Goal: Information Seeking & Learning: Learn about a topic

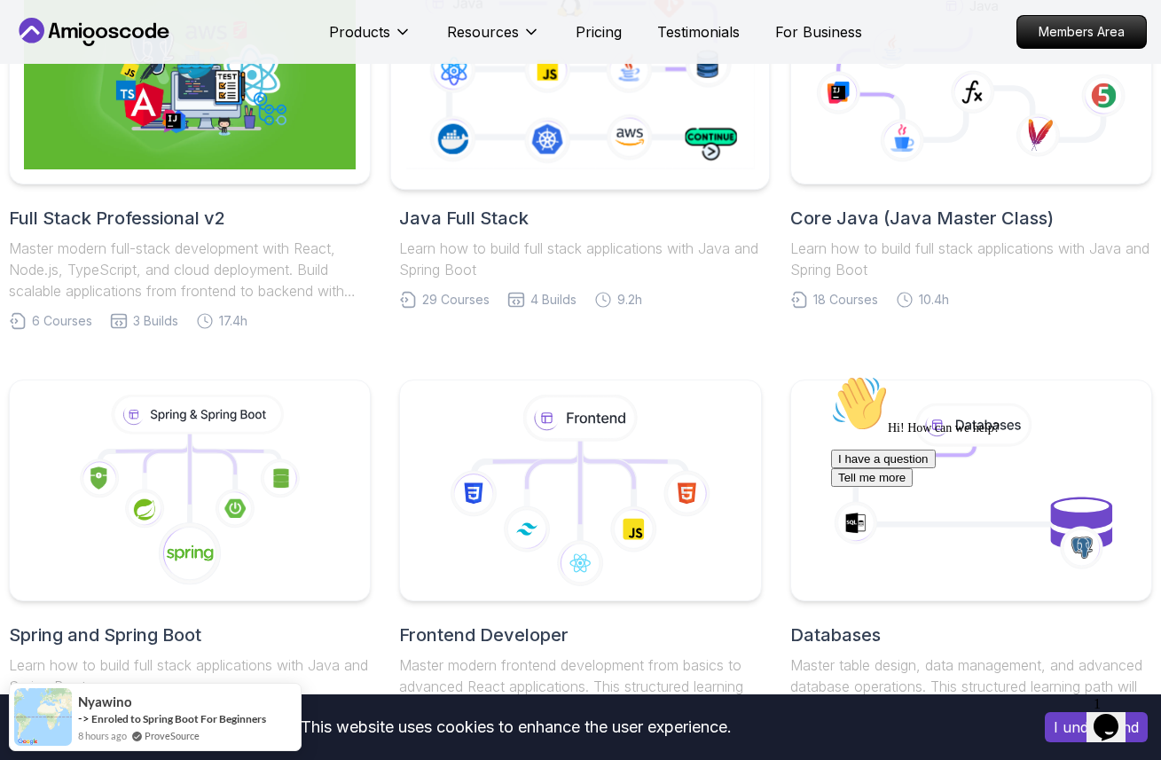
scroll to position [573, 0]
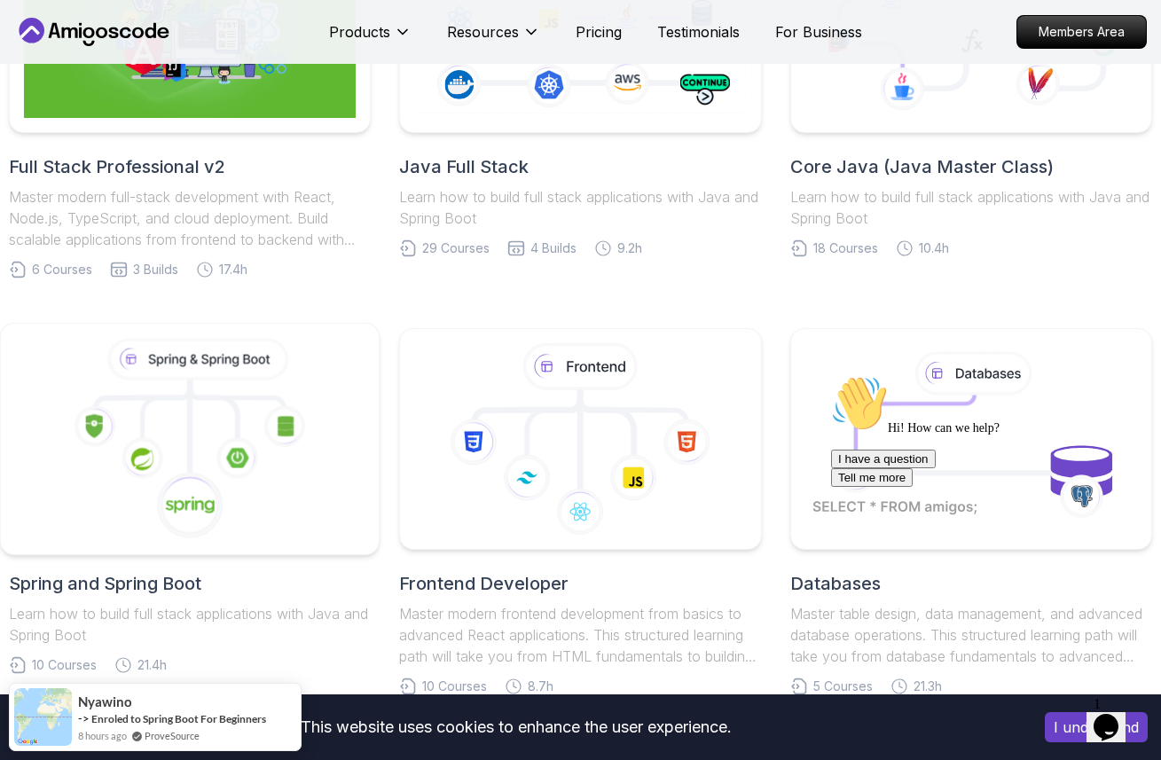
click at [178, 436] on icon at bounding box center [190, 439] width 348 height 201
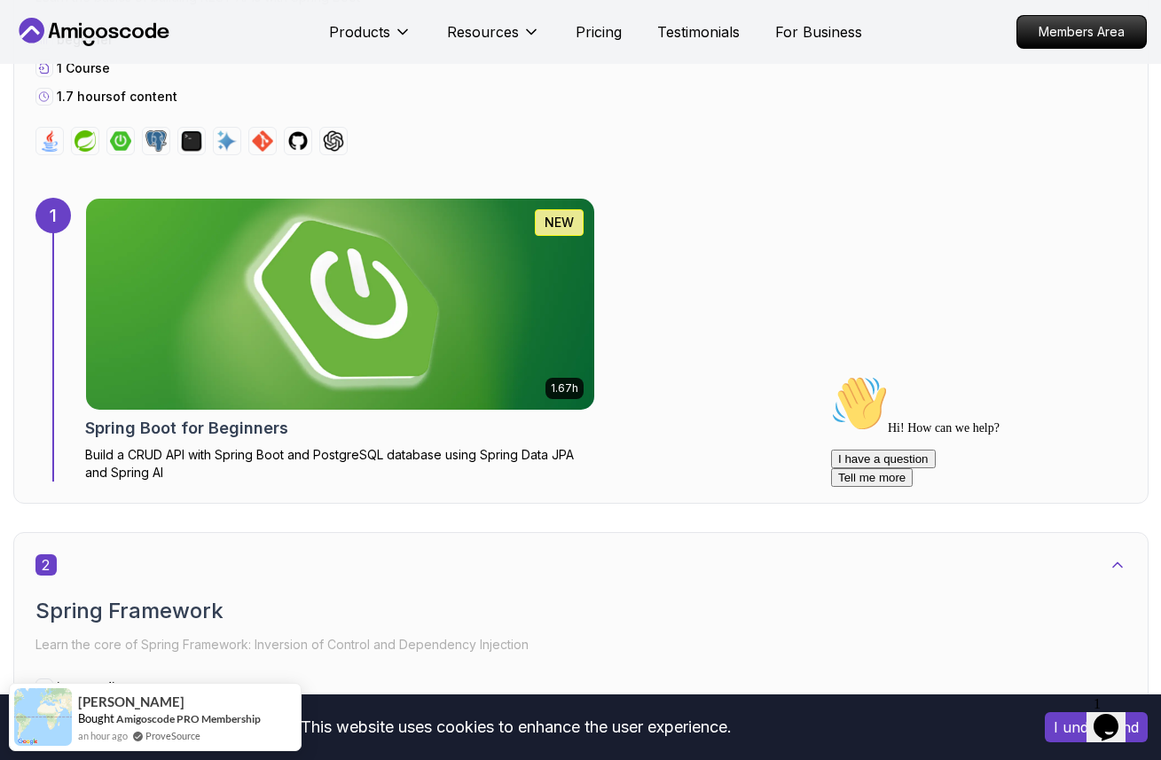
scroll to position [1051, 0]
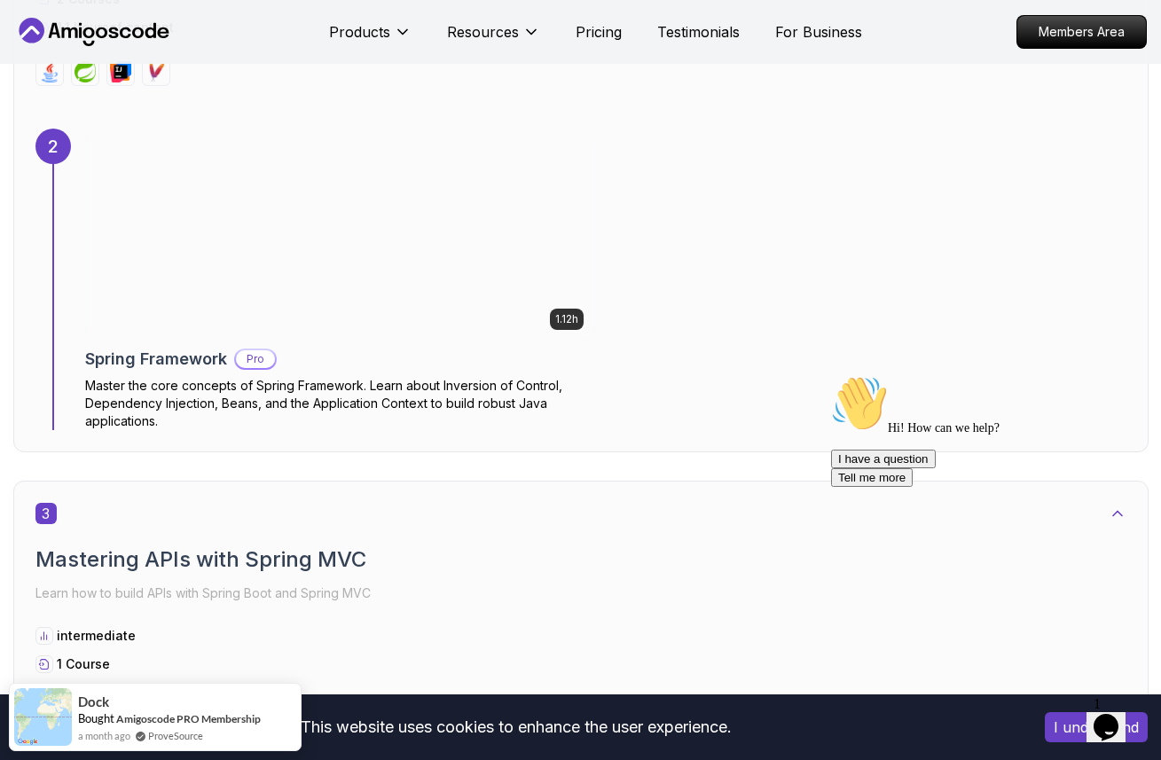
scroll to position [1633, 0]
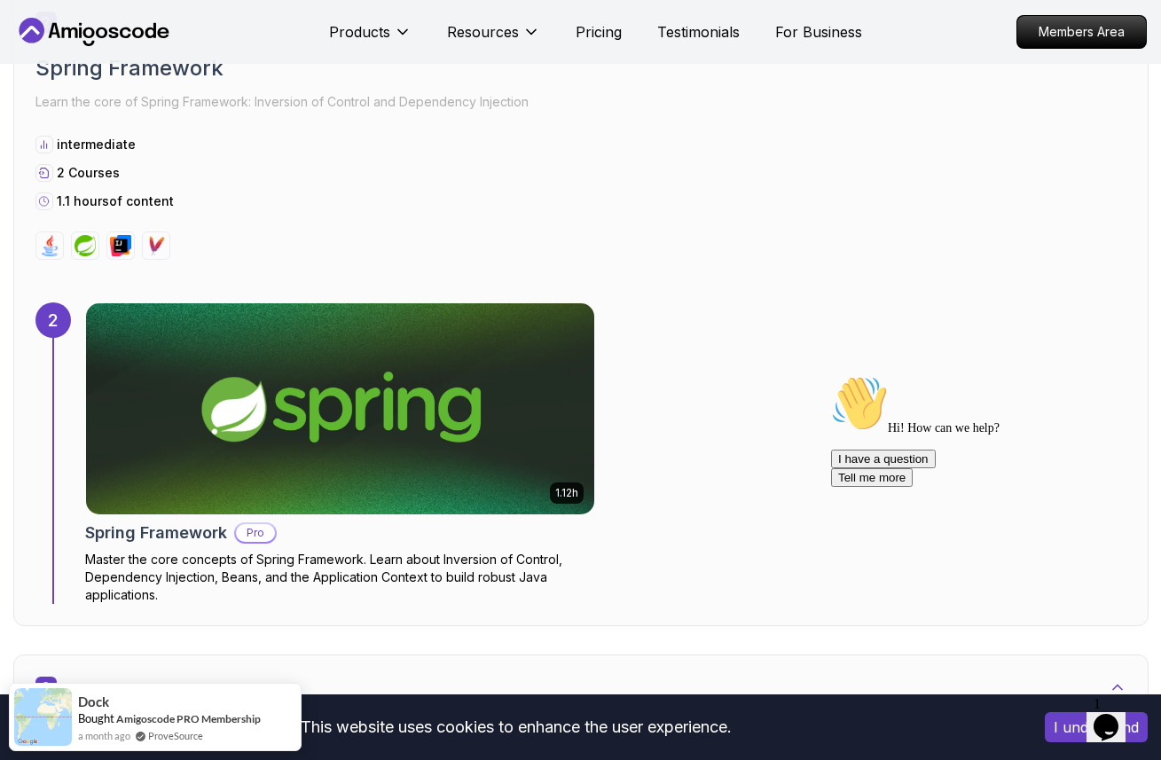
click at [493, 379] on img at bounding box center [340, 409] width 534 height 222
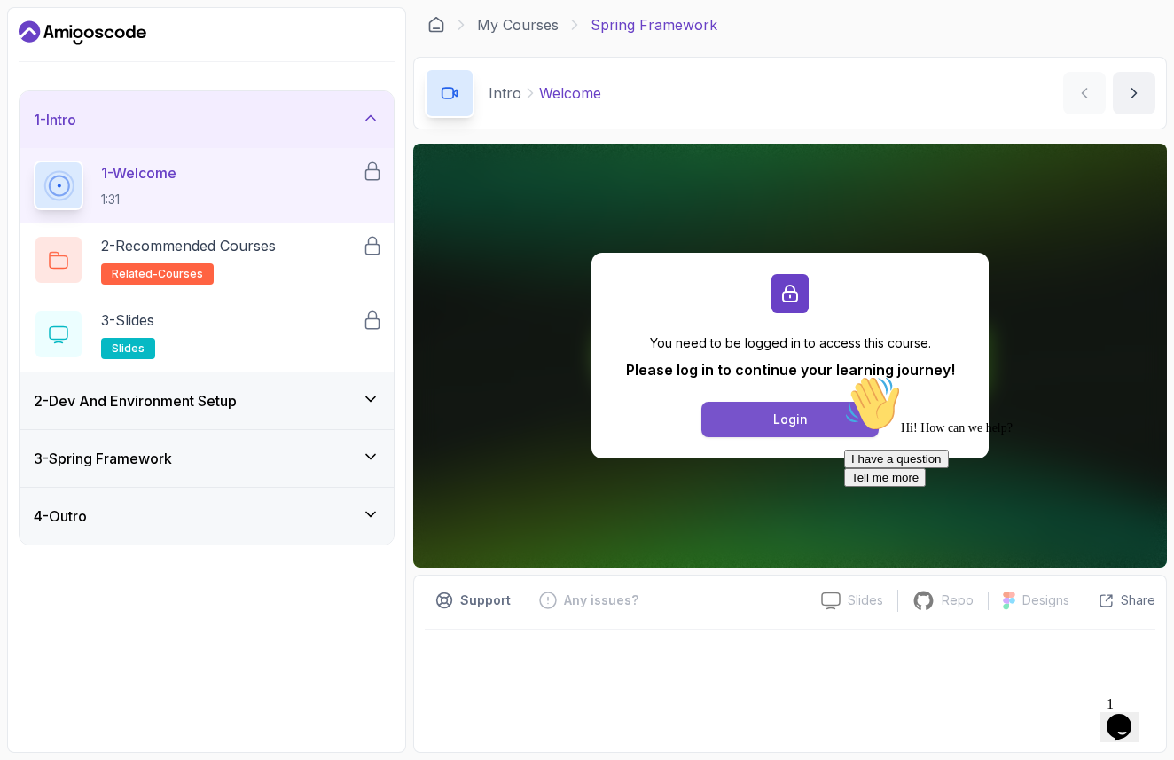
click at [780, 413] on div "Login" at bounding box center [790, 420] width 35 height 18
click at [499, 23] on link "My Courses" at bounding box center [518, 24] width 82 height 21
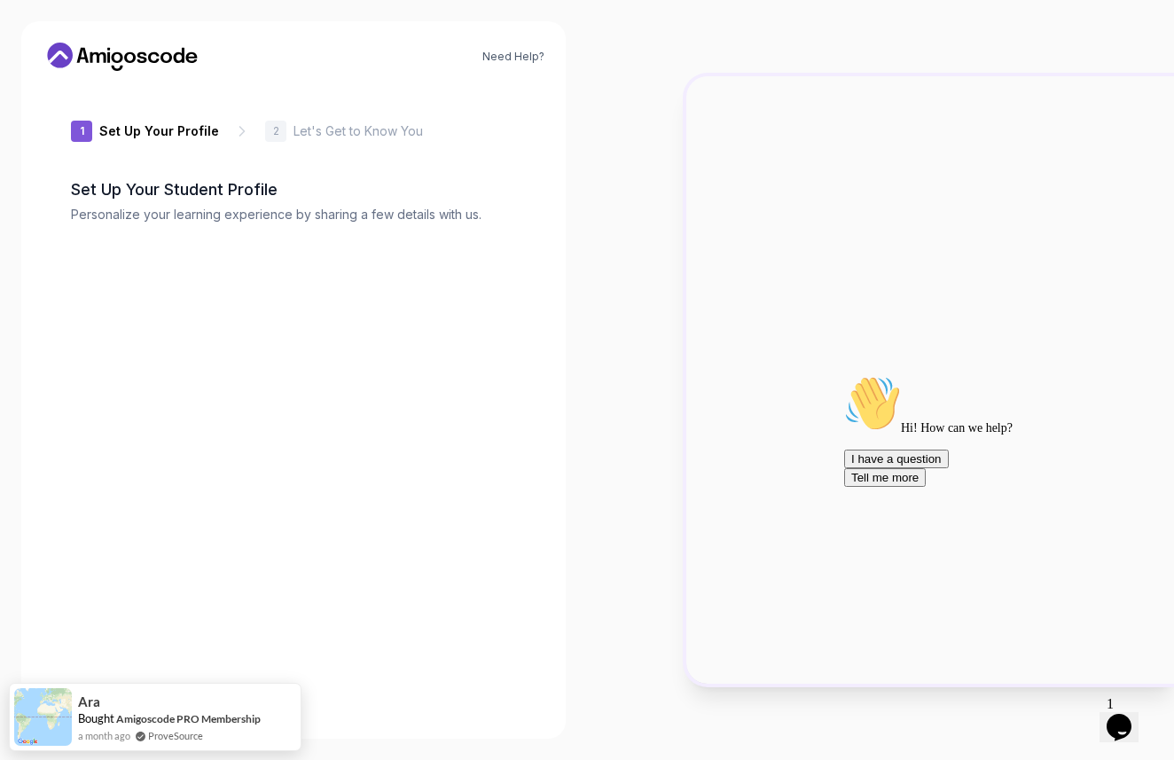
type input "fierceliond19cd"
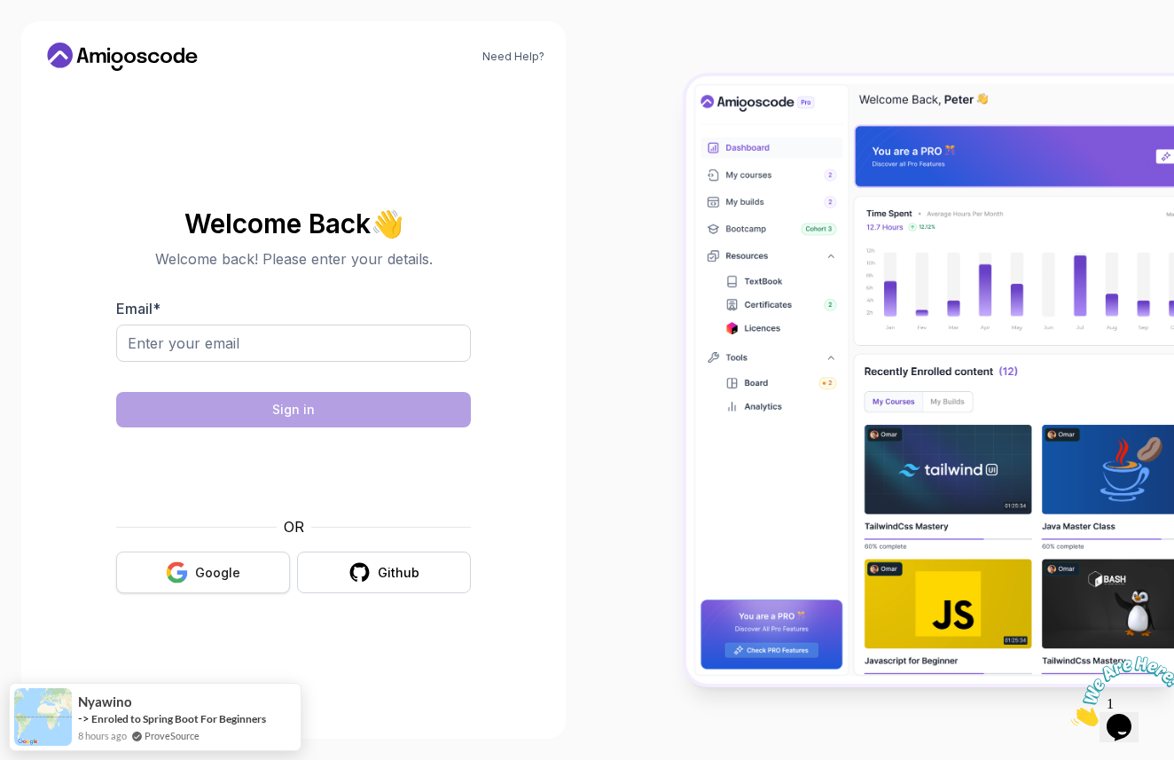
click at [197, 561] on button "Google" at bounding box center [203, 573] width 174 height 42
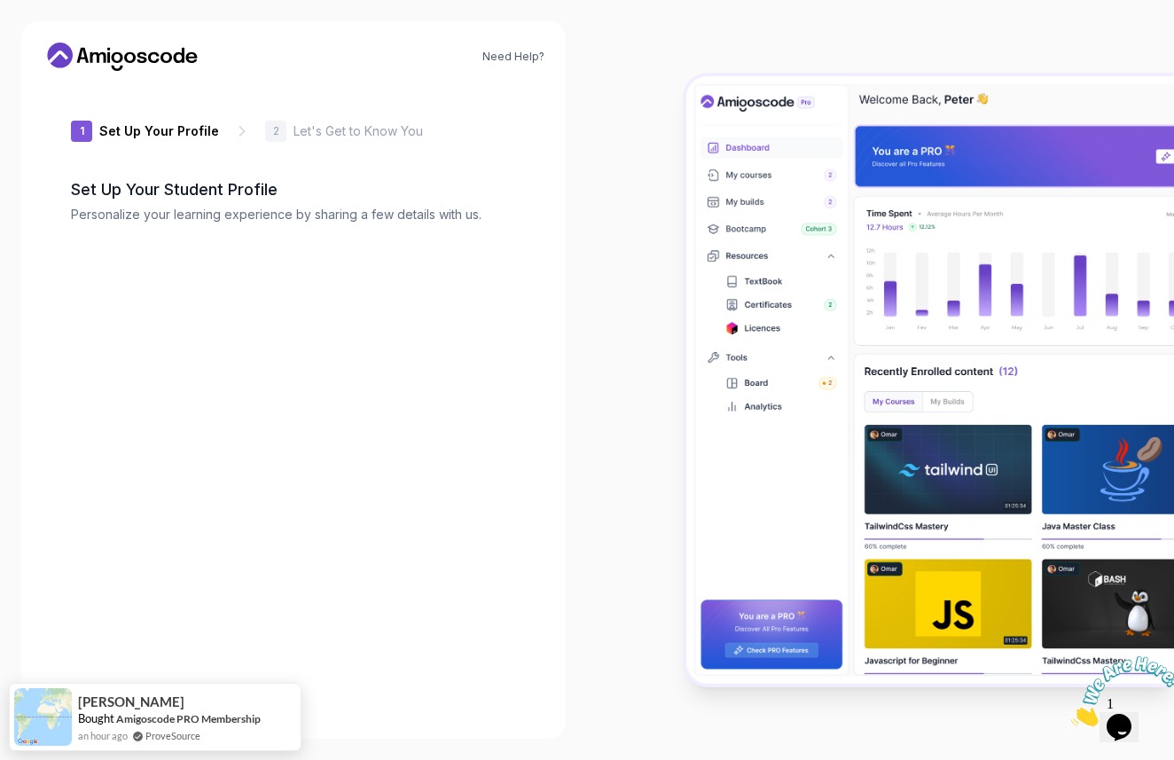
type input "jollylemminge3e47"
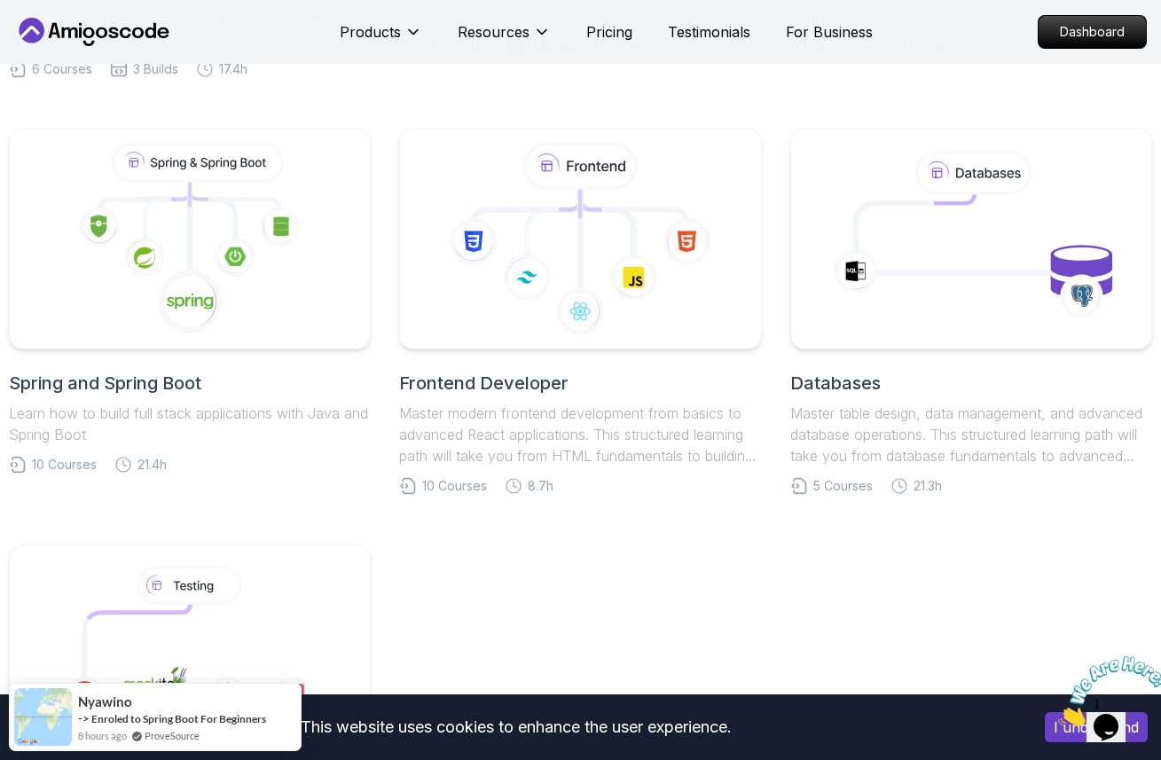
scroll to position [799, 0]
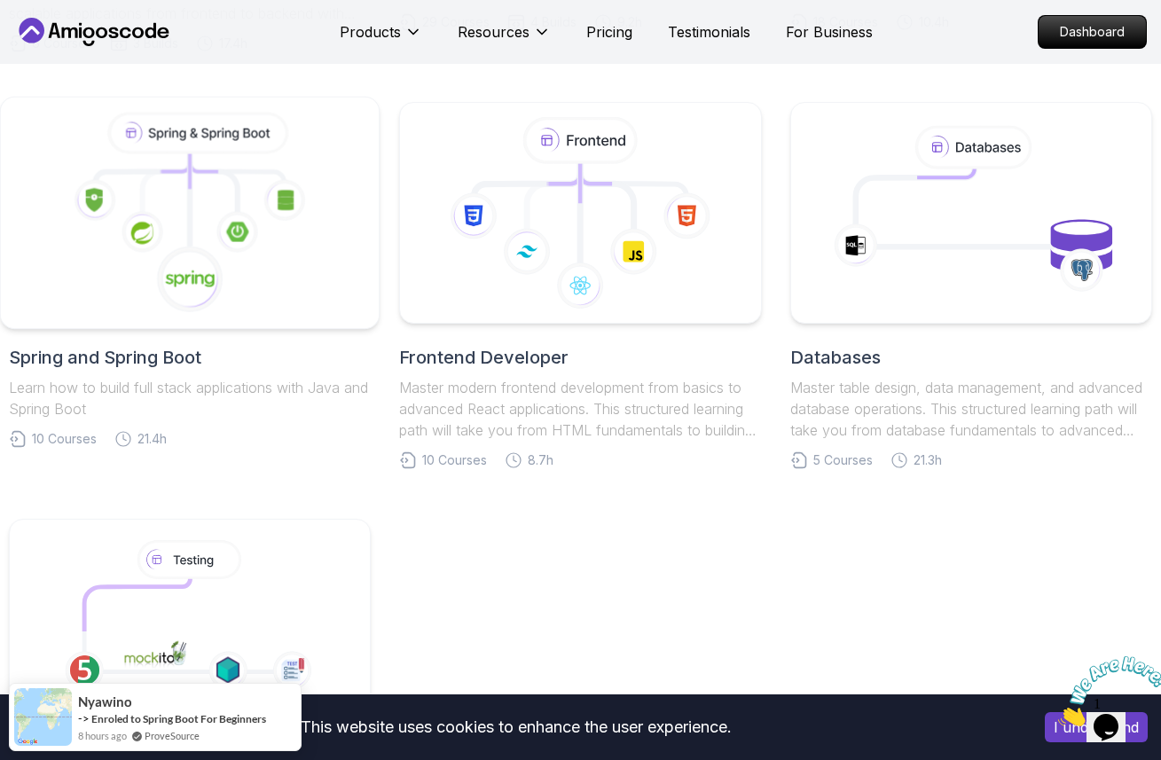
click at [252, 292] on icon at bounding box center [190, 213] width 348 height 201
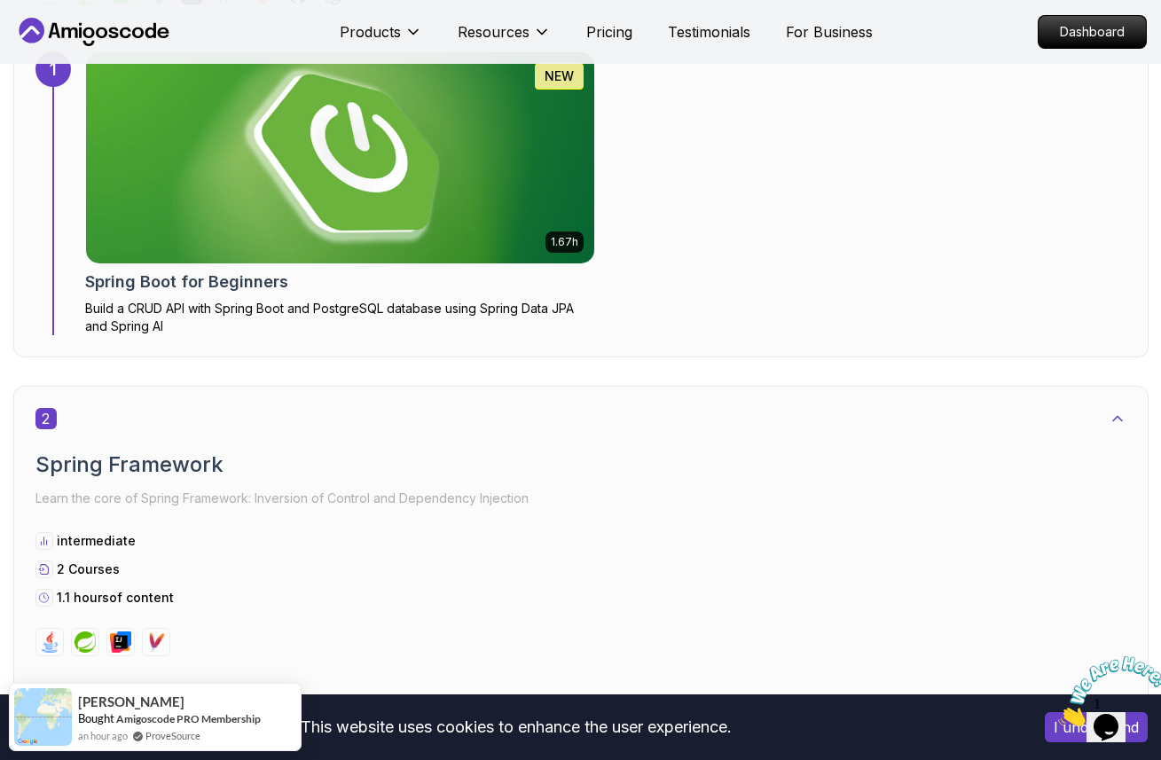
scroll to position [1238, 0]
click at [215, 321] on p "Build a CRUD API with Spring Boot and PostgreSQL database using Spring Data JPA…" at bounding box center [340, 316] width 510 height 35
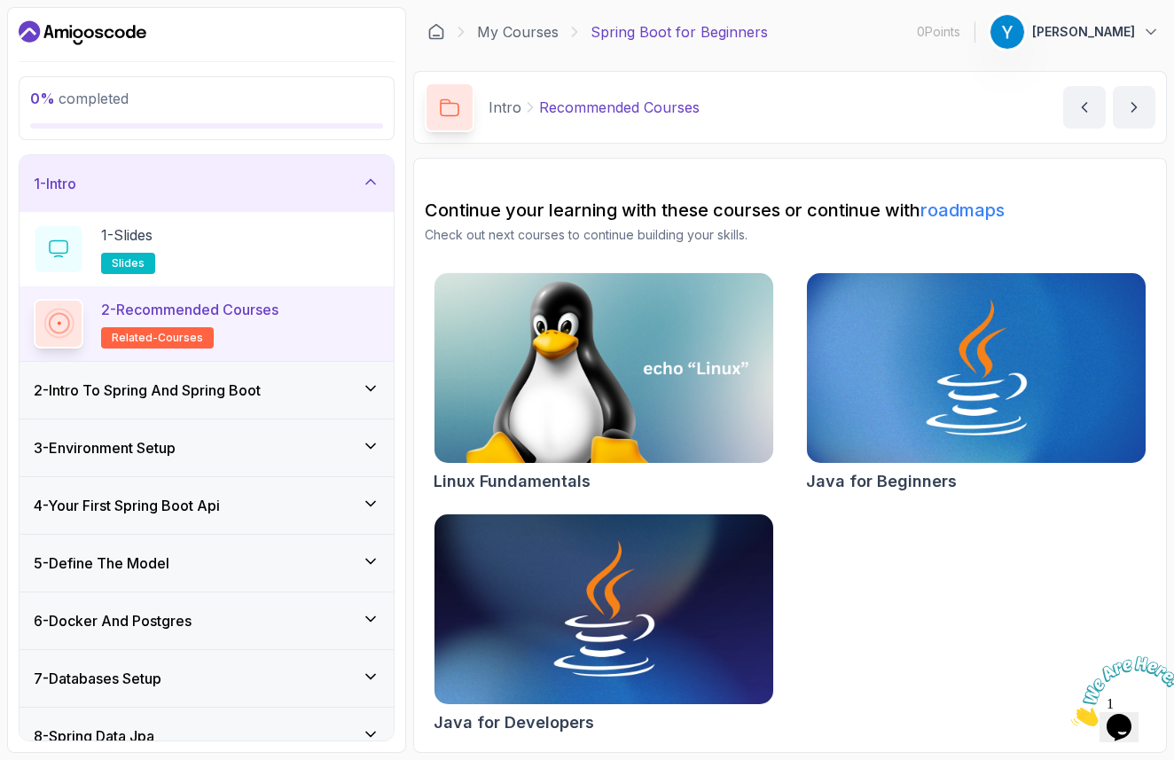
click at [348, 395] on div "2 - Intro To Spring And Spring Boot" at bounding box center [207, 389] width 346 height 21
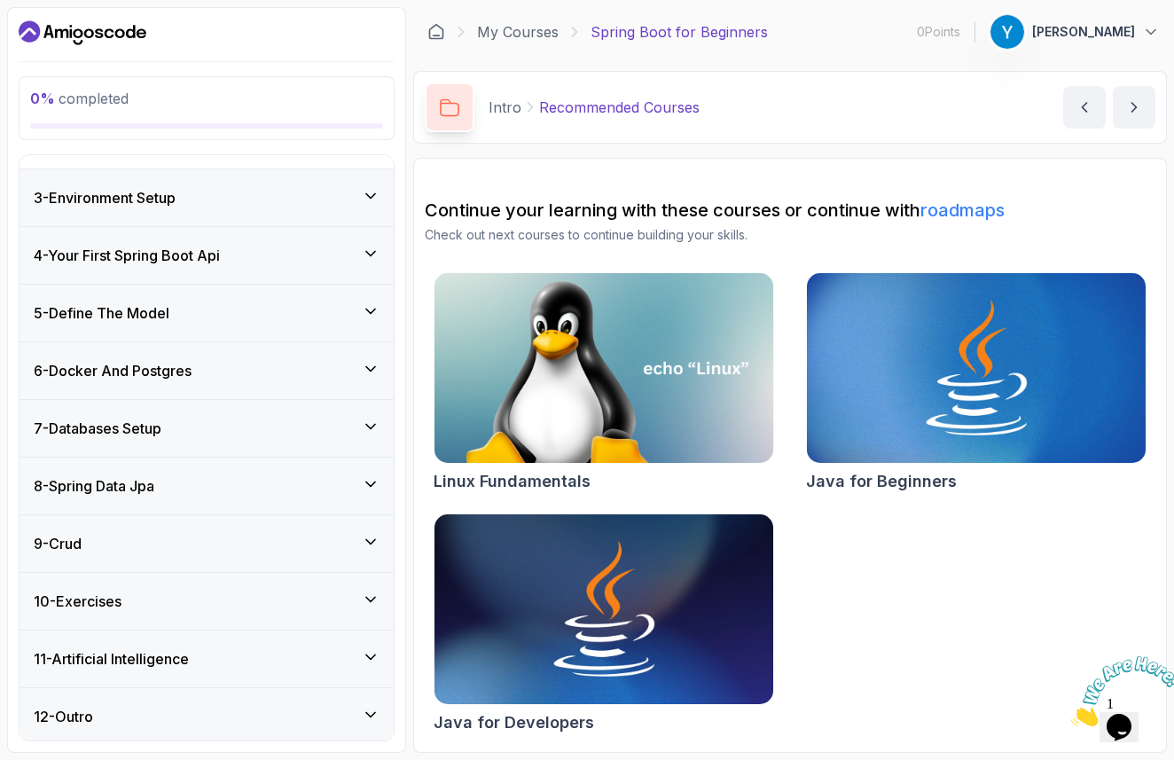
scroll to position [403, 0]
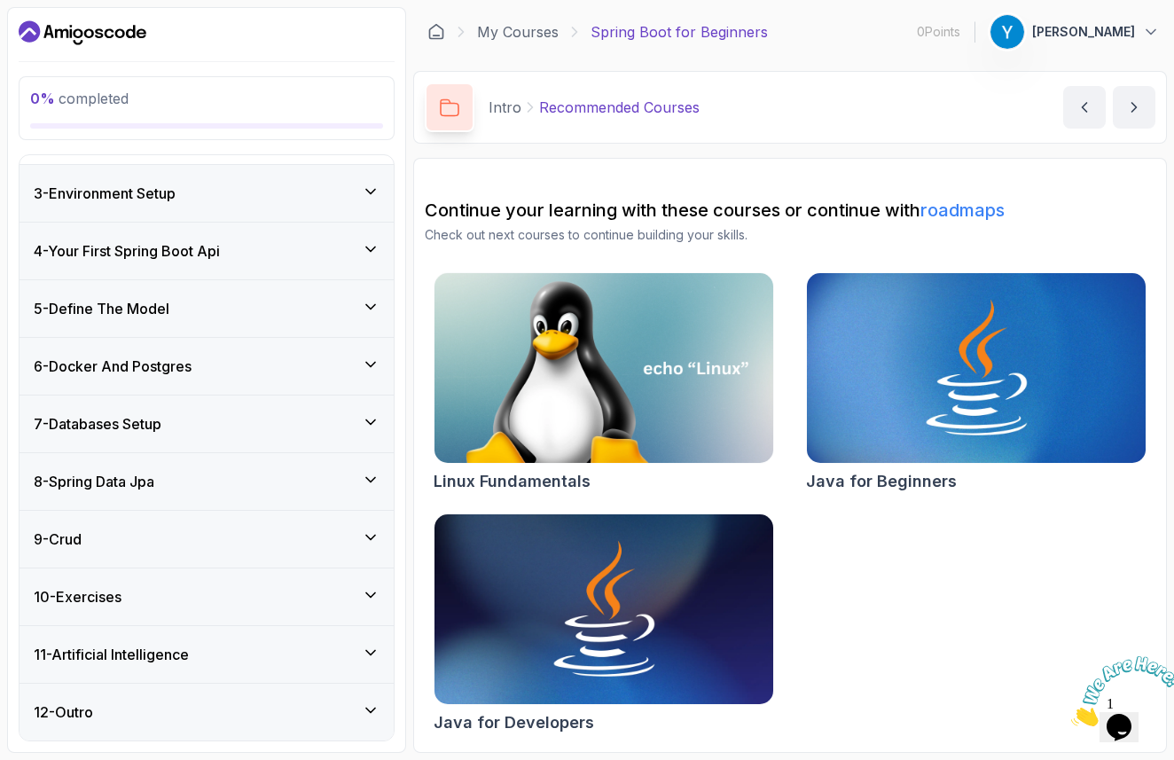
click at [228, 382] on div "6 - Docker And Postgres" at bounding box center [207, 366] width 374 height 57
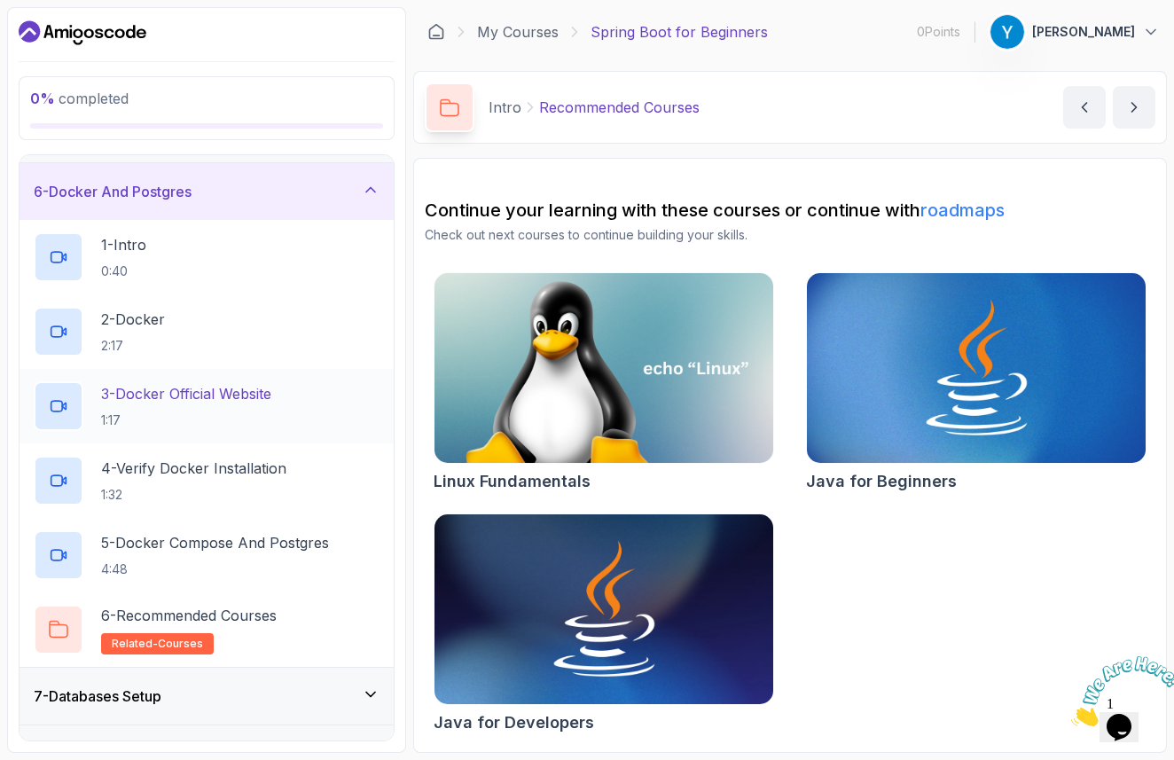
scroll to position [316, 0]
